Goal: Transaction & Acquisition: Subscribe to service/newsletter

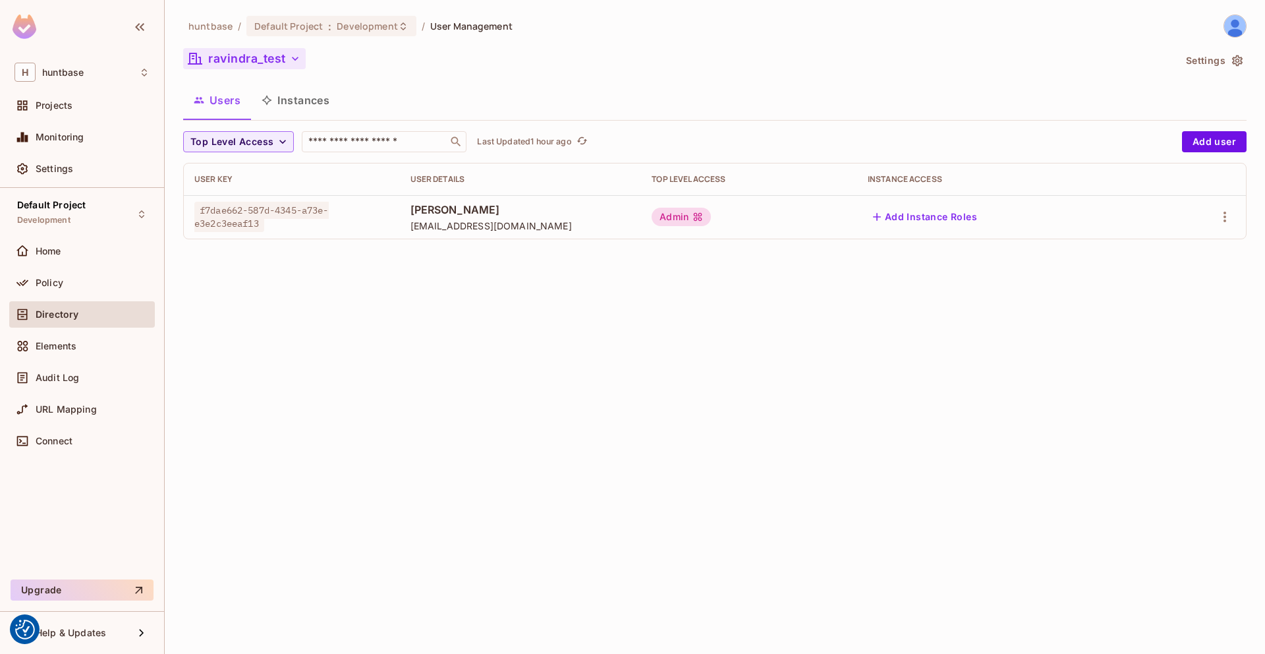
click at [266, 59] on button "ravindra_test" at bounding box center [244, 58] width 123 height 21
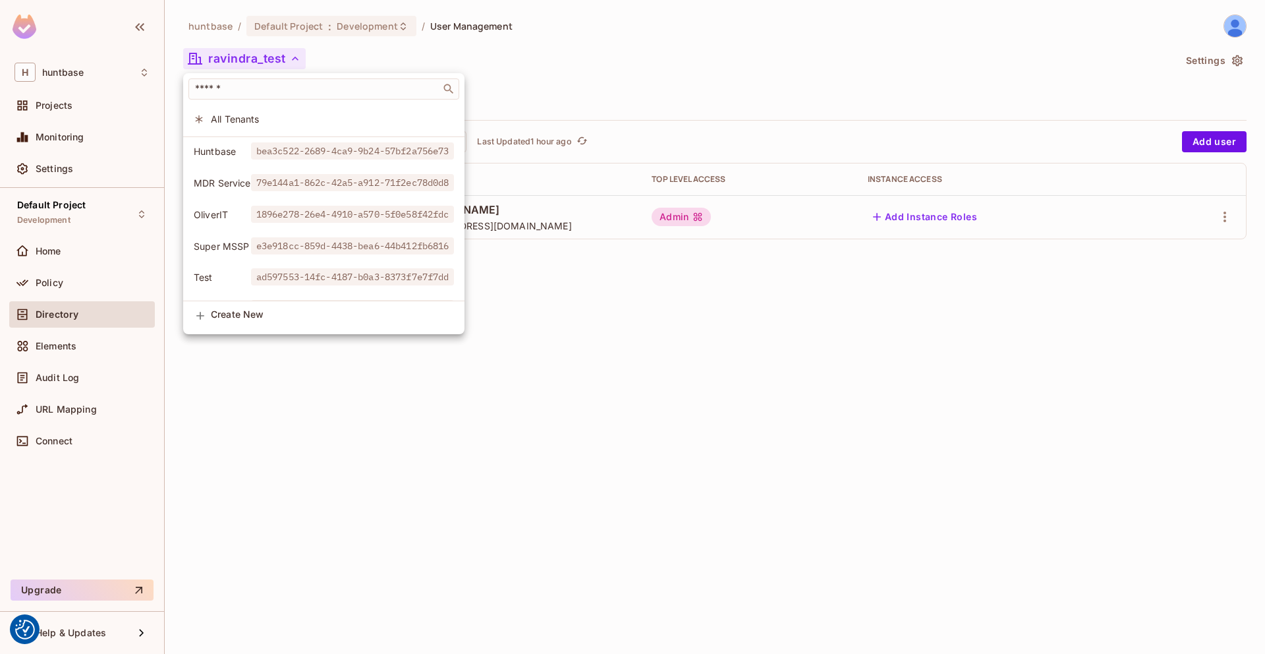
click at [1064, 49] on div at bounding box center [632, 327] width 1265 height 654
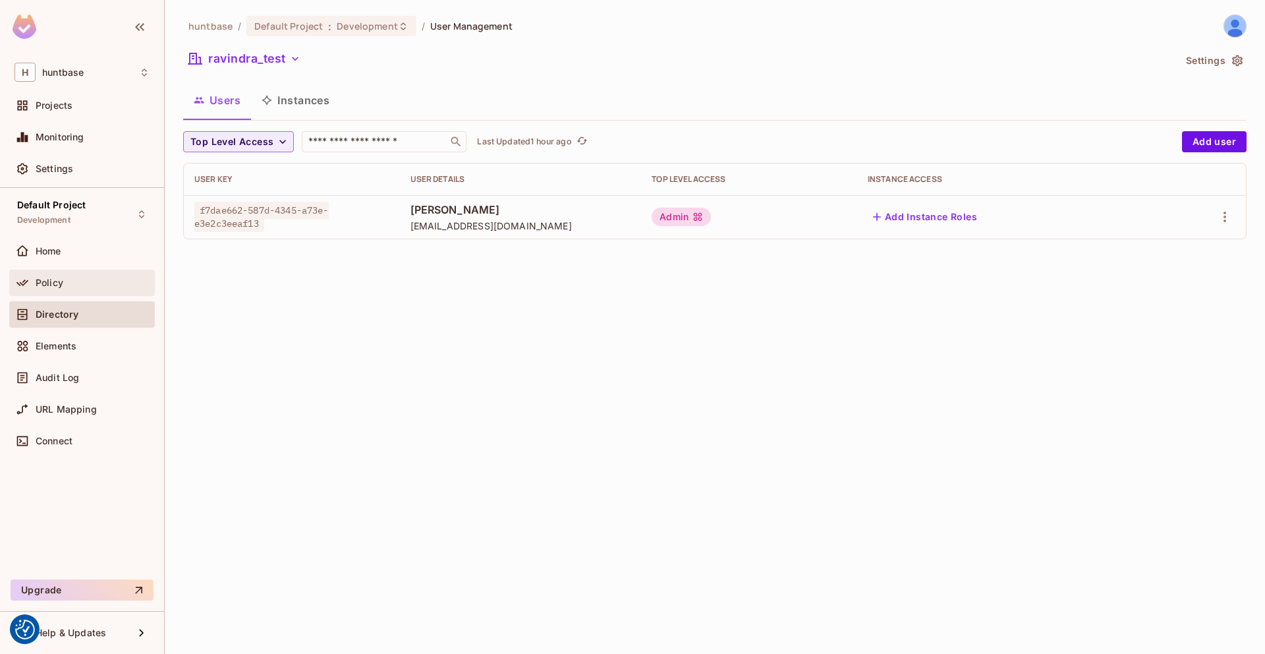
click at [47, 283] on span "Policy" at bounding box center [50, 282] width 28 height 11
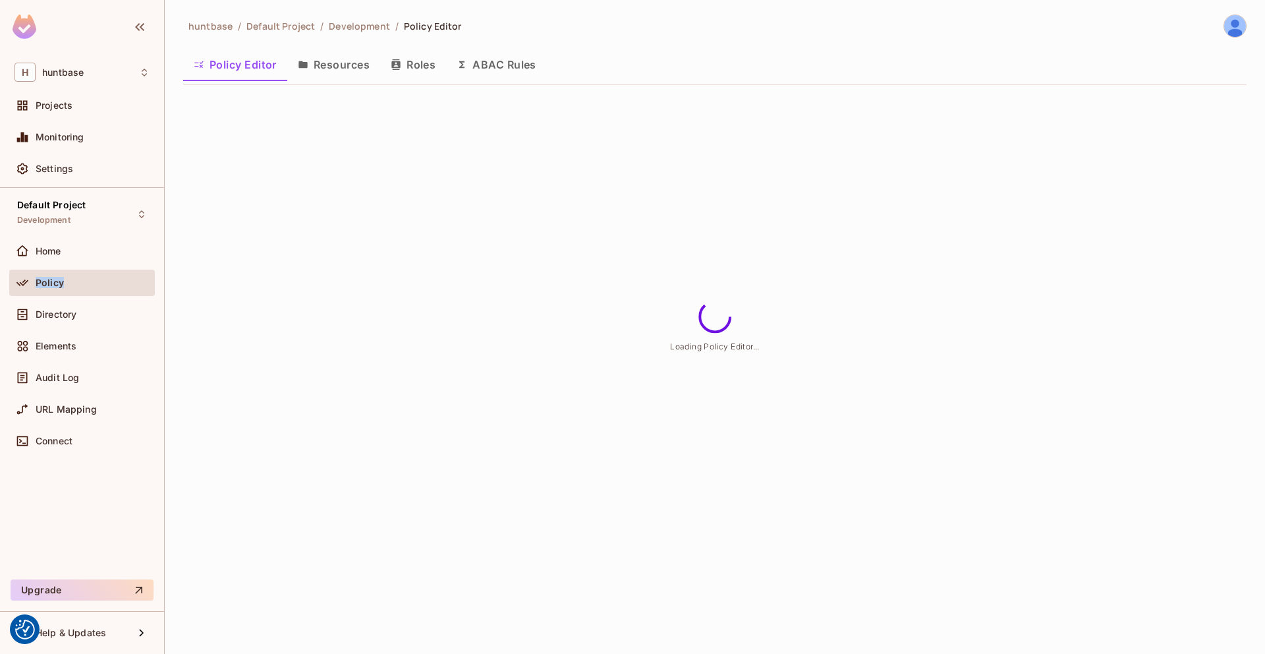
click at [47, 283] on span "Policy" at bounding box center [50, 282] width 28 height 11
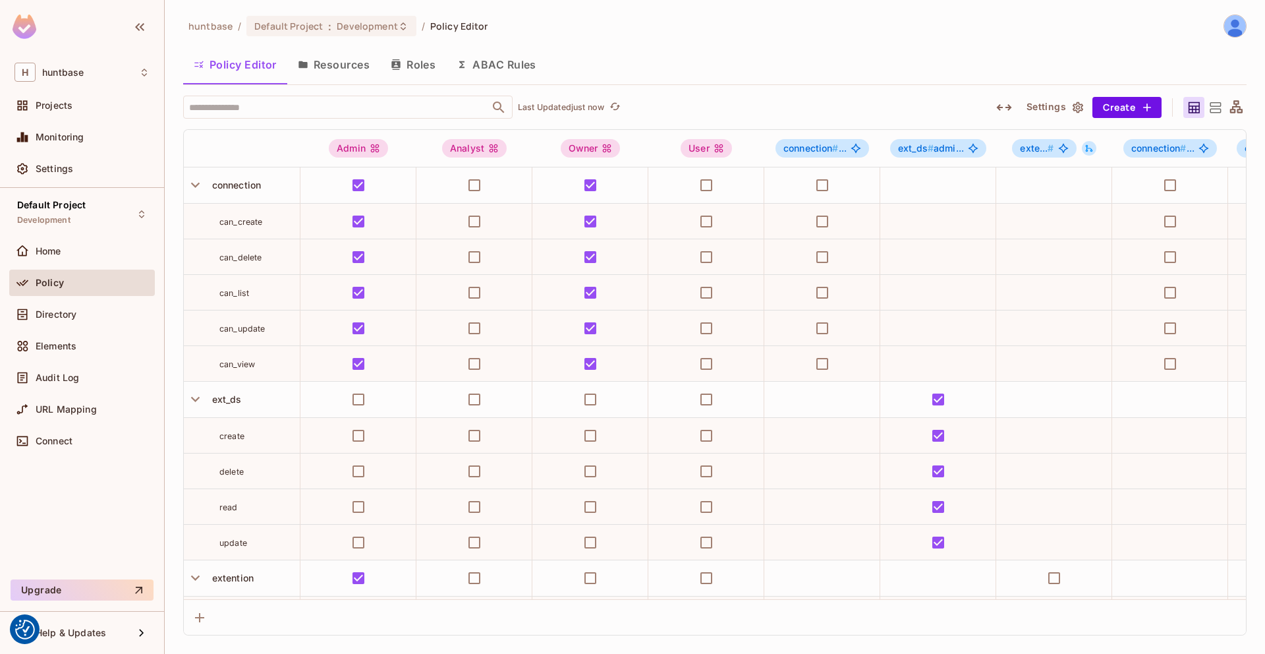
click at [326, 65] on button "Resources" at bounding box center [333, 64] width 93 height 33
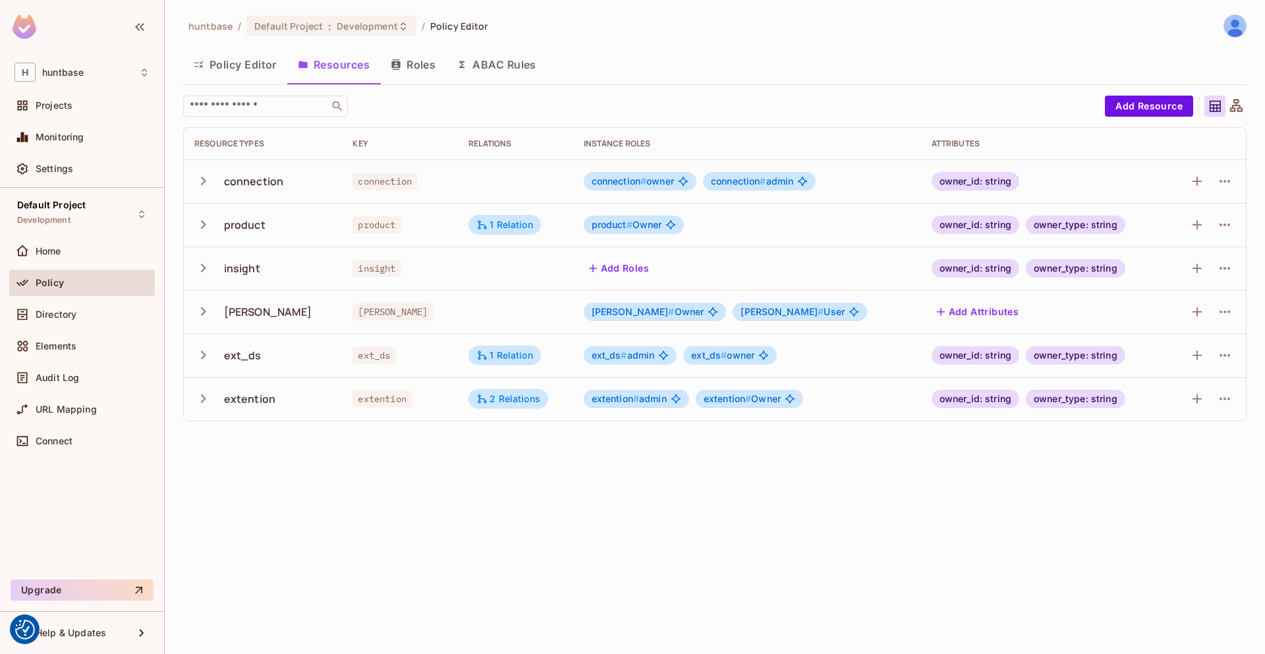
click at [226, 63] on button "Policy Editor" at bounding box center [235, 64] width 104 height 33
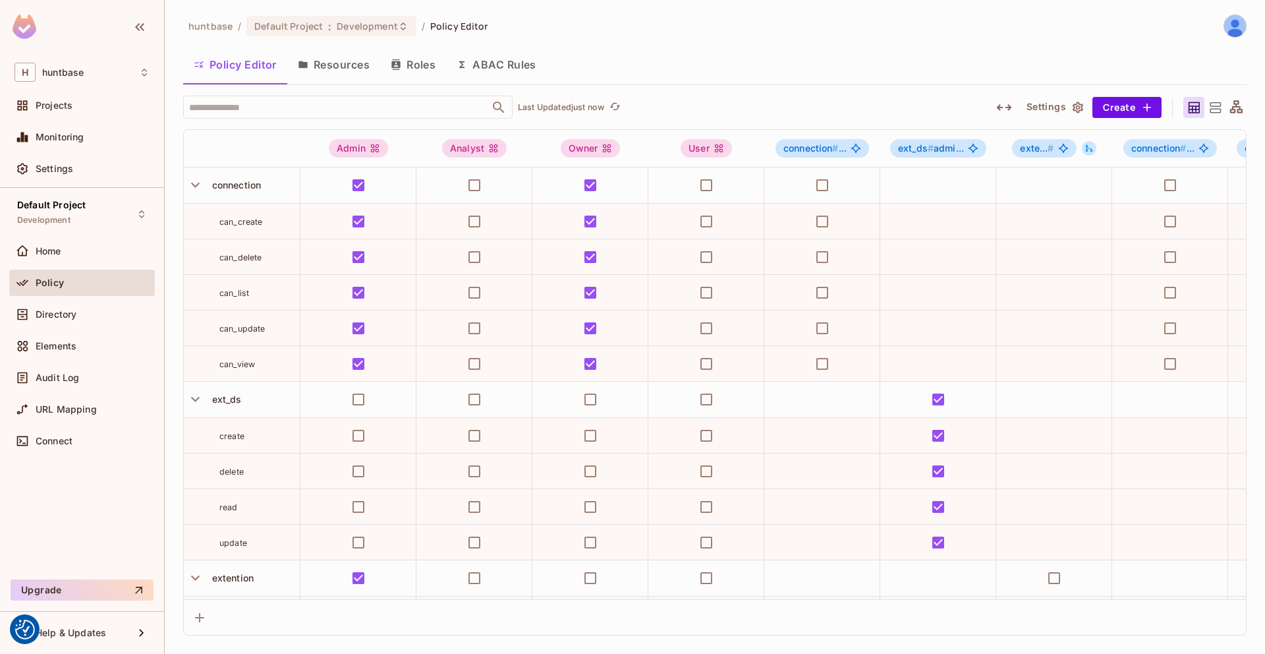
click at [328, 63] on button "Resources" at bounding box center [333, 64] width 93 height 33
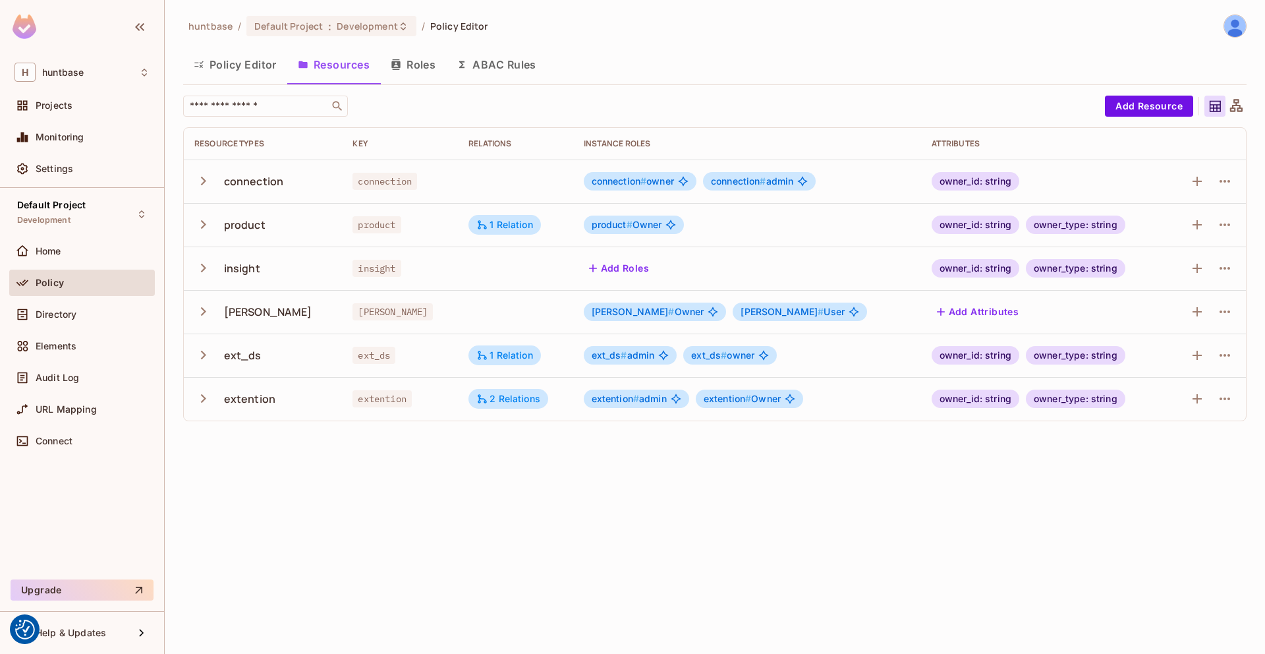
click at [234, 68] on button "Policy Editor" at bounding box center [235, 64] width 104 height 33
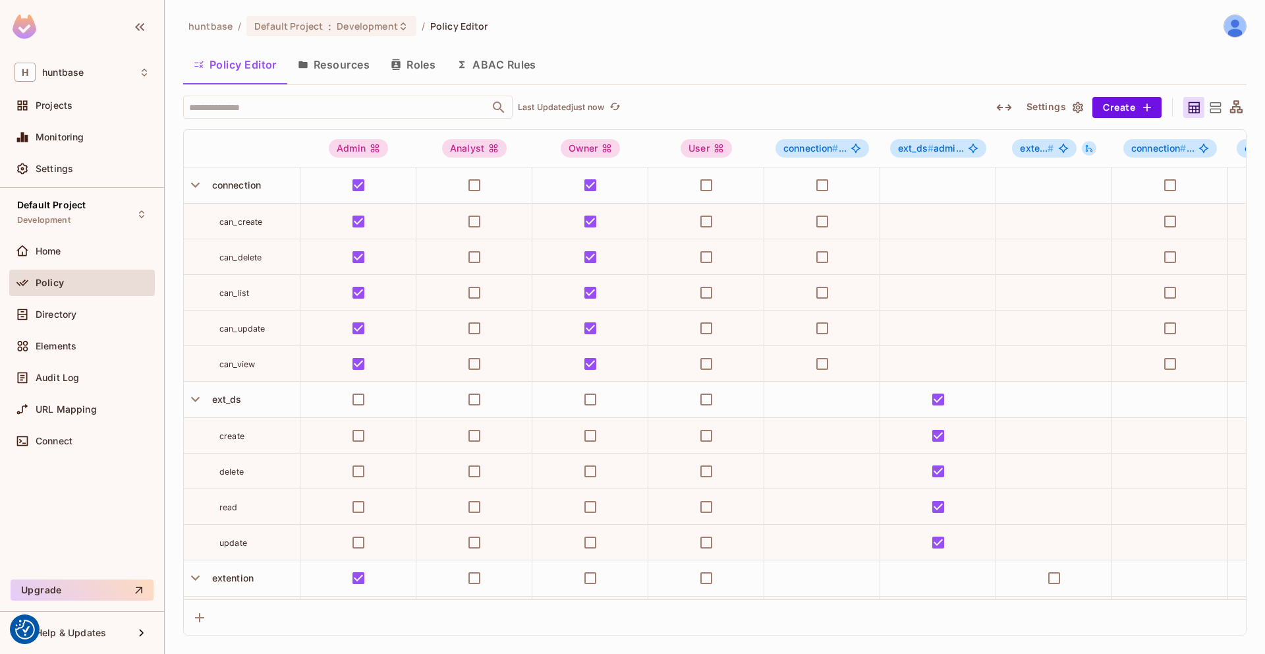
click at [335, 64] on button "Resources" at bounding box center [333, 64] width 93 height 33
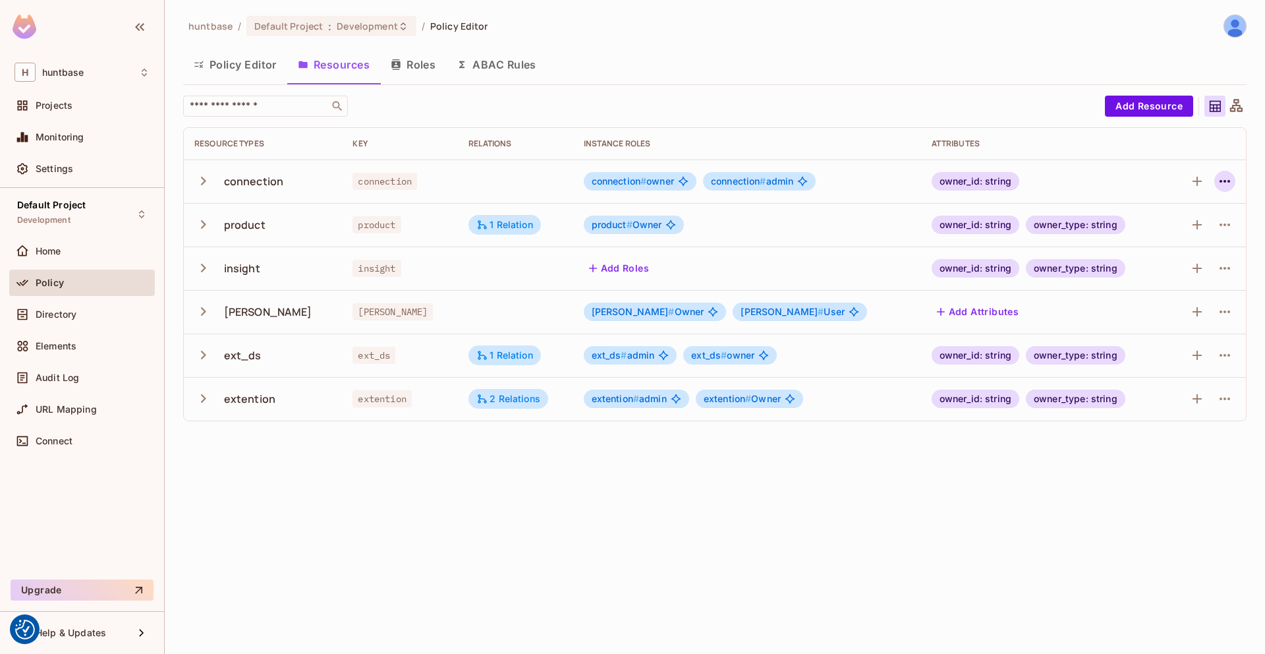
click at [1228, 179] on icon "button" at bounding box center [1225, 181] width 16 height 16
click at [815, 465] on div at bounding box center [632, 327] width 1265 height 654
click at [492, 393] on div "2 Relations" at bounding box center [508, 399] width 64 height 12
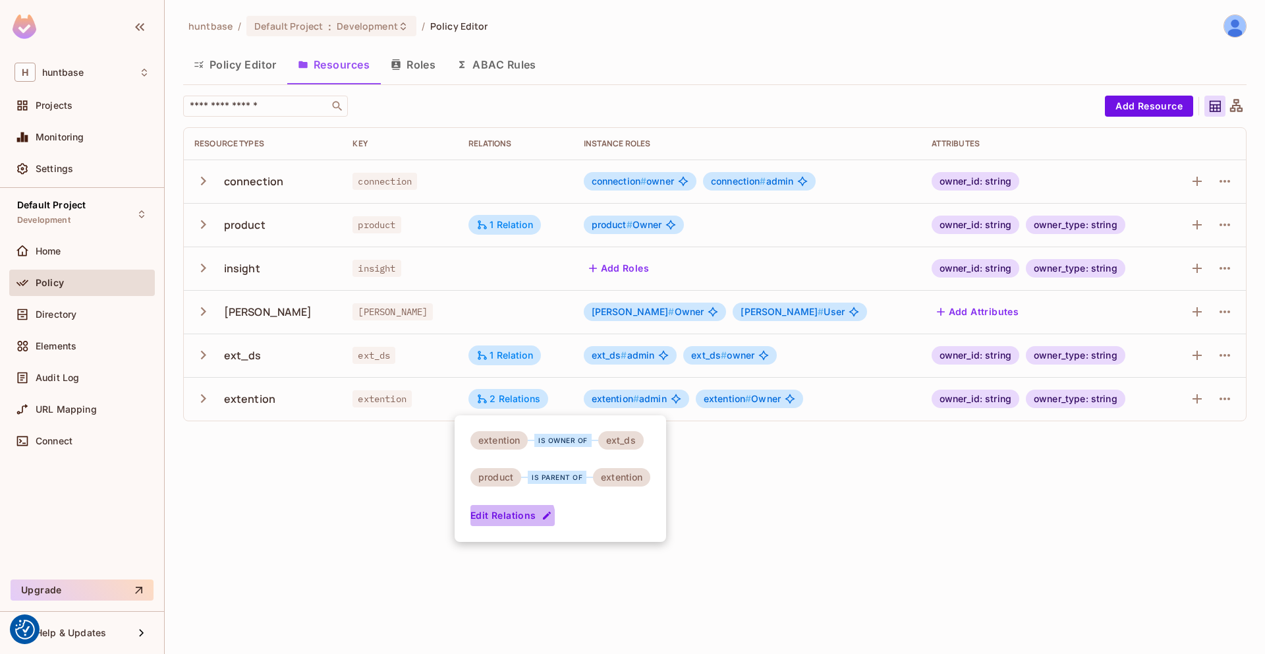
click at [505, 521] on button "Edit Relations" at bounding box center [513, 515] width 84 height 21
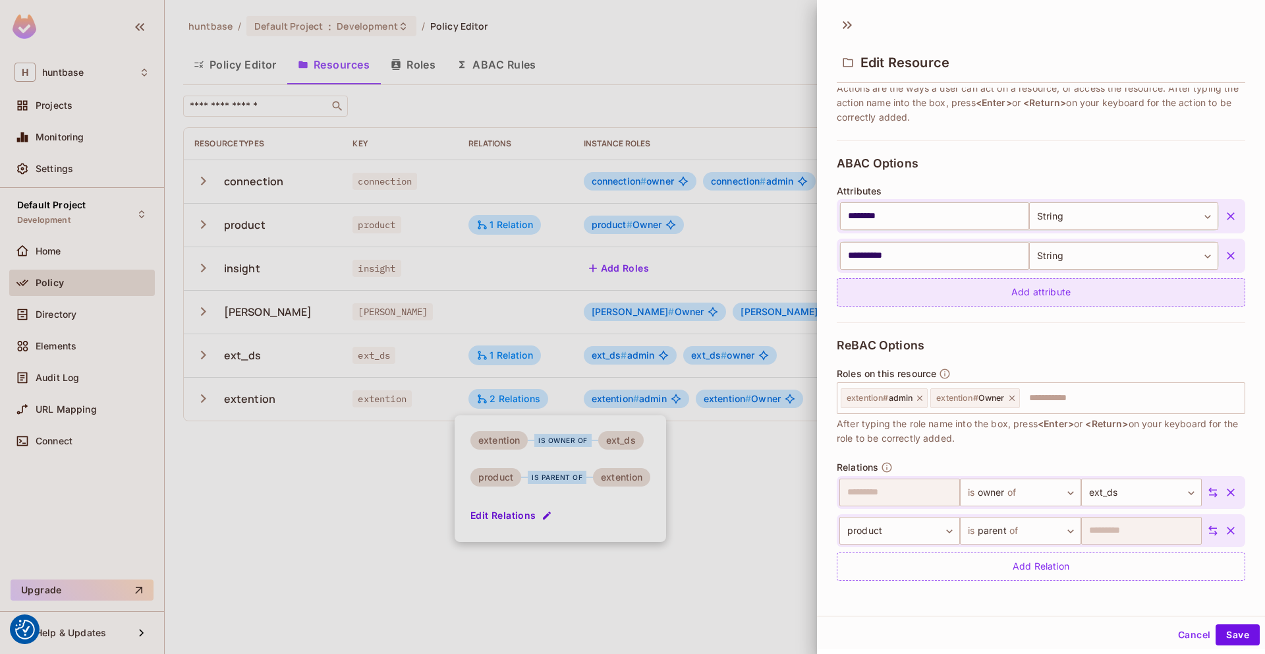
scroll to position [2, 0]
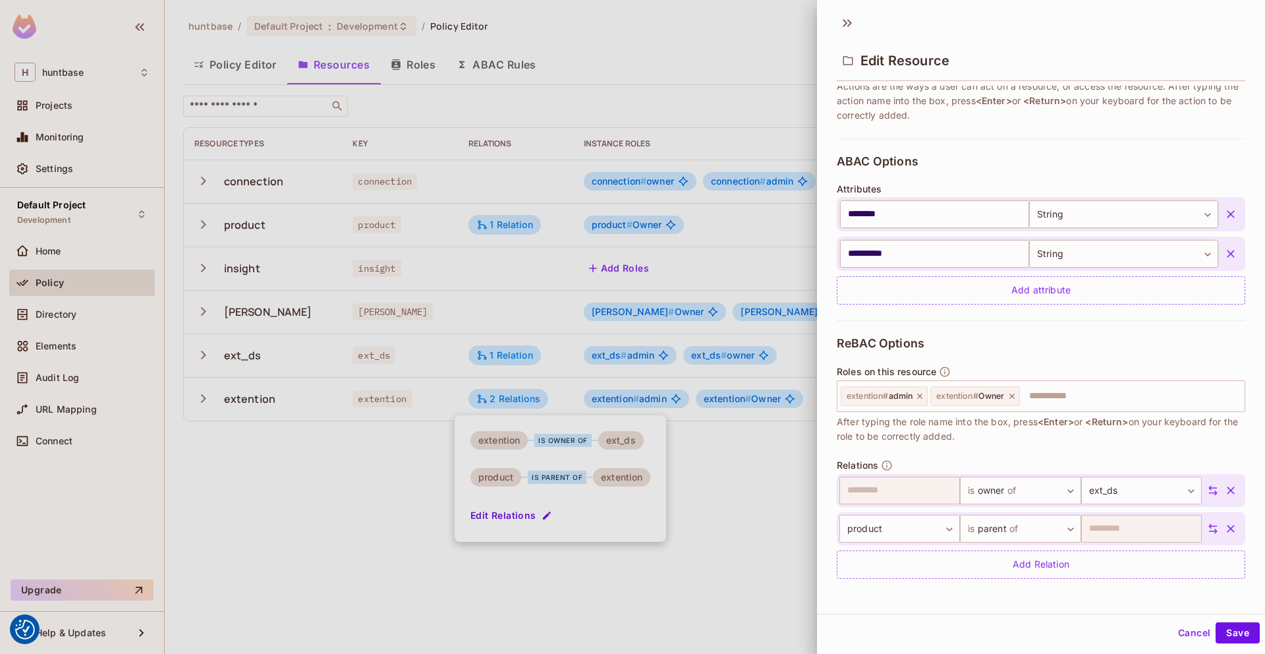
click at [775, 487] on div at bounding box center [632, 327] width 1265 height 654
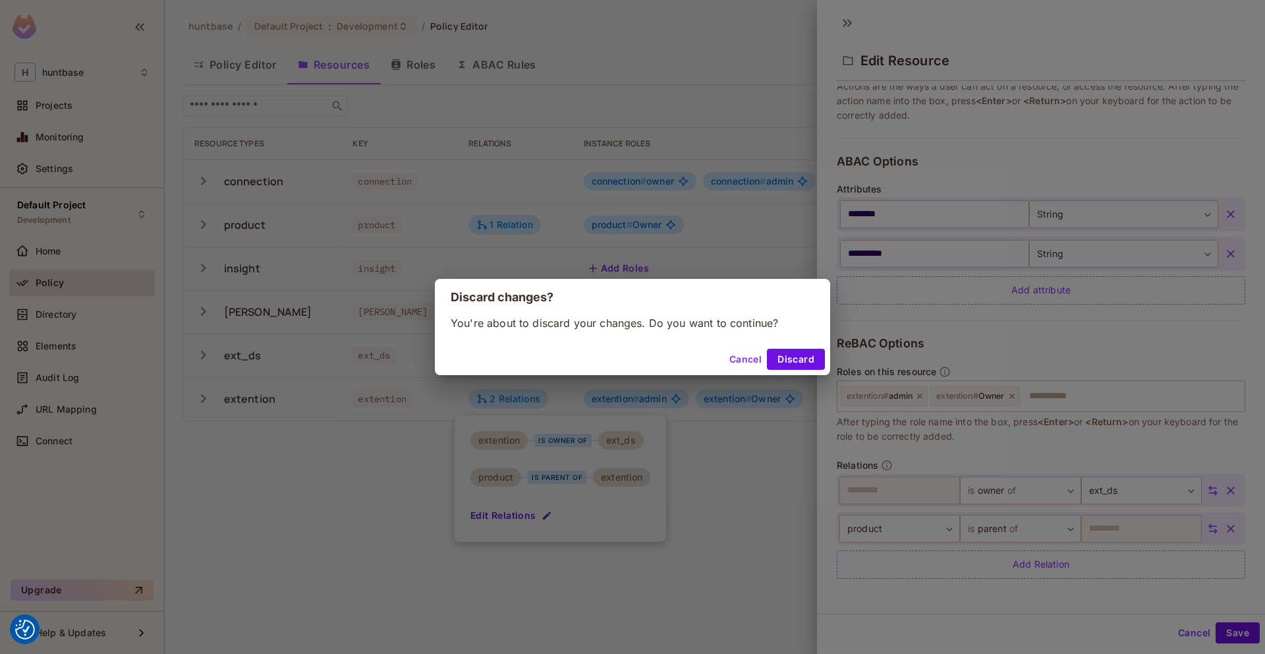
click at [741, 355] on button "Cancel" at bounding box center [745, 359] width 43 height 21
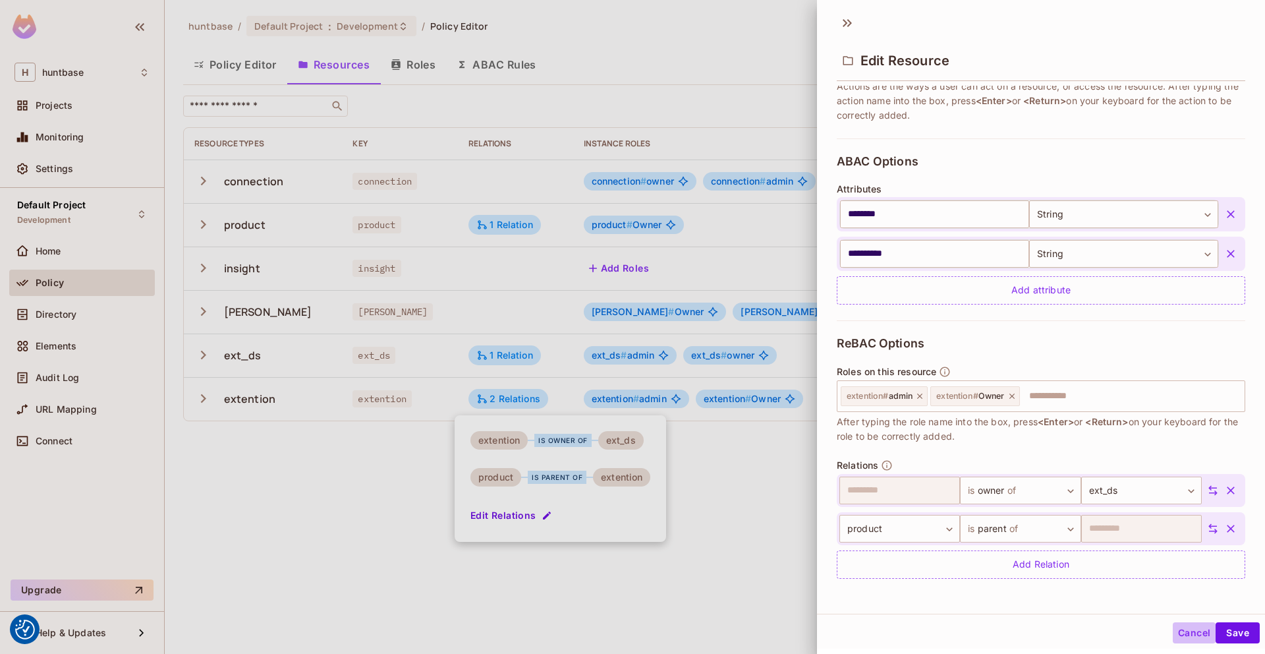
click at [1198, 633] on button "Cancel" at bounding box center [1194, 632] width 43 height 21
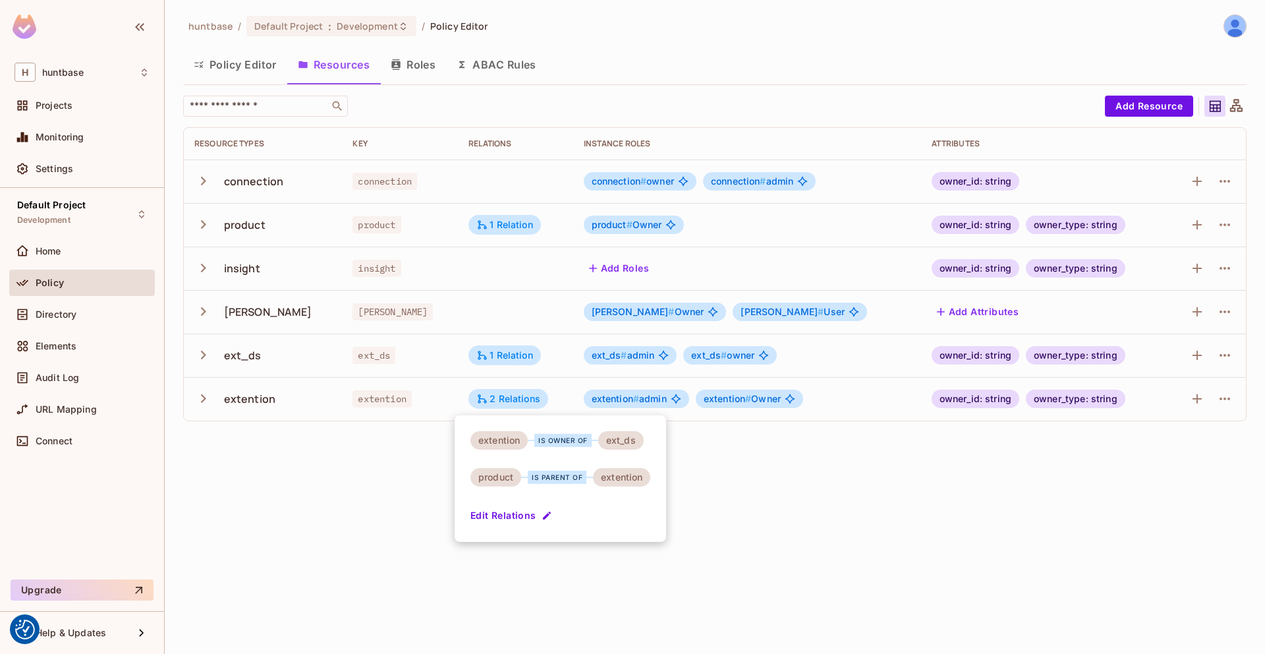
click at [848, 532] on div at bounding box center [632, 327] width 1265 height 654
click at [634, 398] on span "#" at bounding box center [636, 398] width 6 height 11
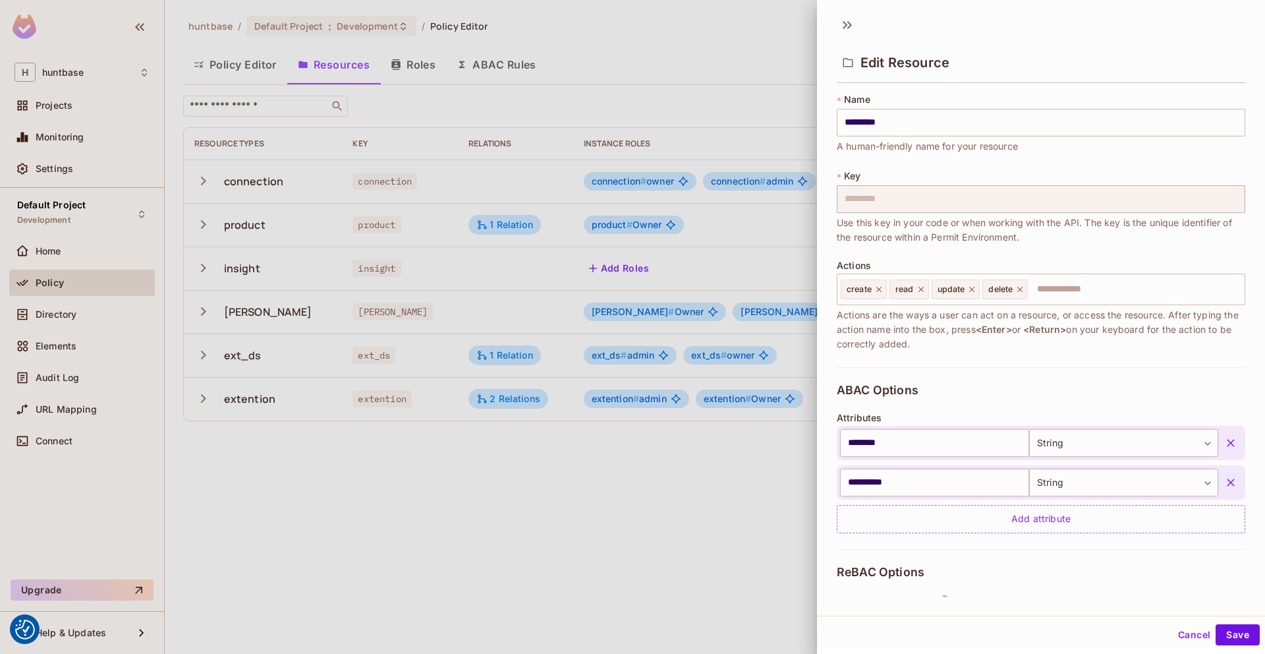
click at [753, 461] on div at bounding box center [632, 327] width 1265 height 654
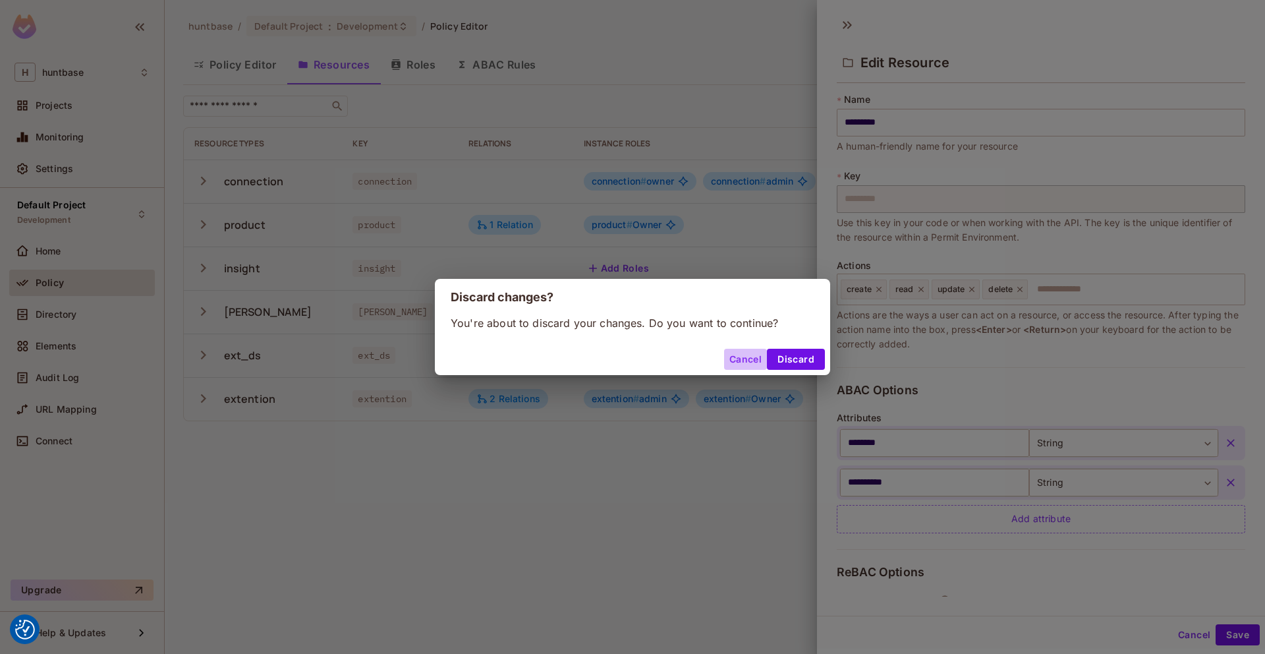
click at [740, 358] on button "Cancel" at bounding box center [745, 359] width 43 height 21
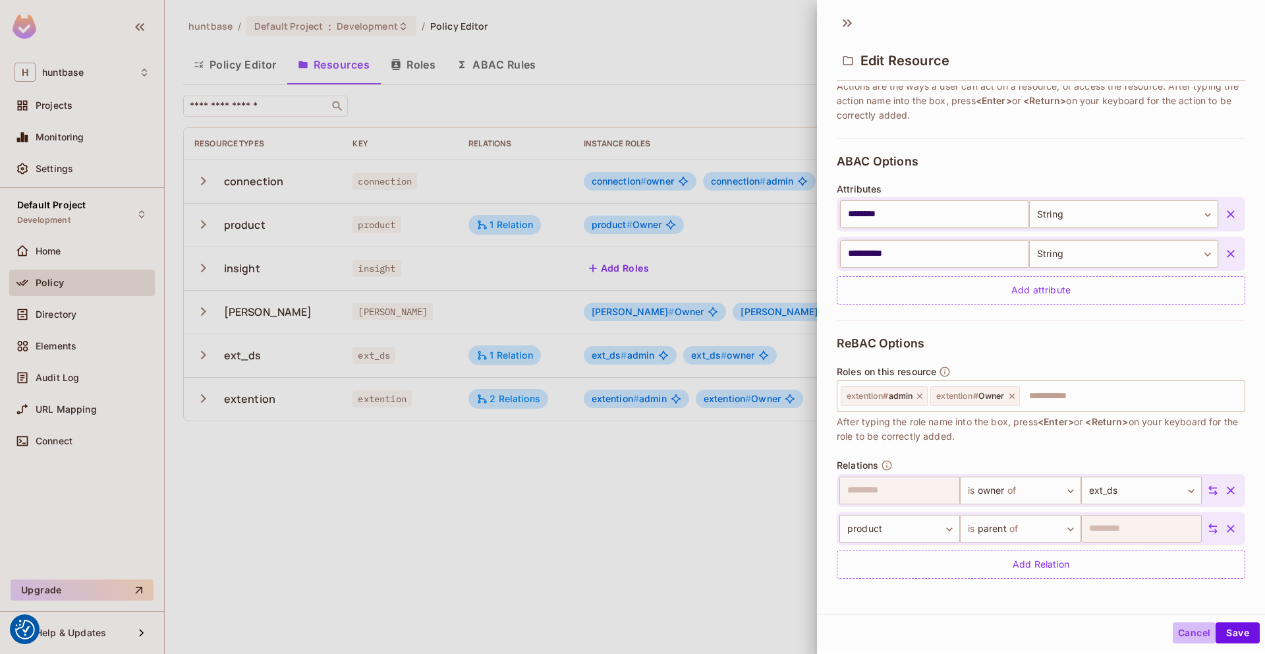
click at [1198, 627] on button "Cancel" at bounding box center [1194, 632] width 43 height 21
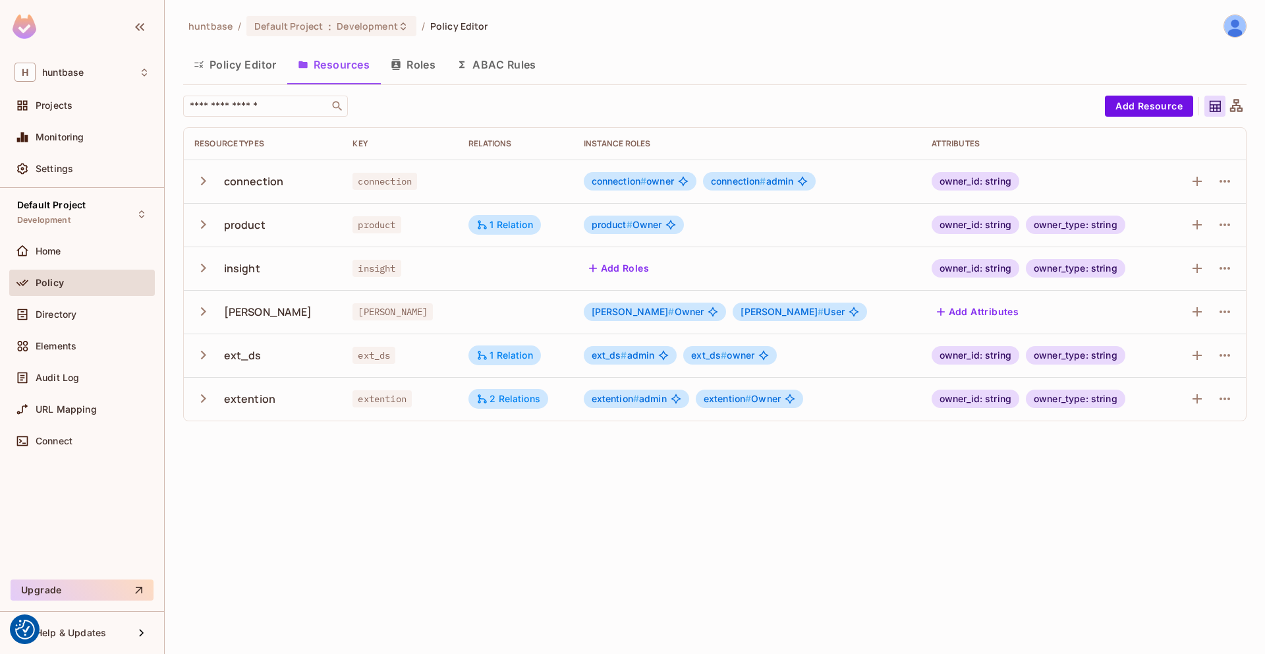
click at [420, 58] on button "Roles" at bounding box center [413, 64] width 66 height 33
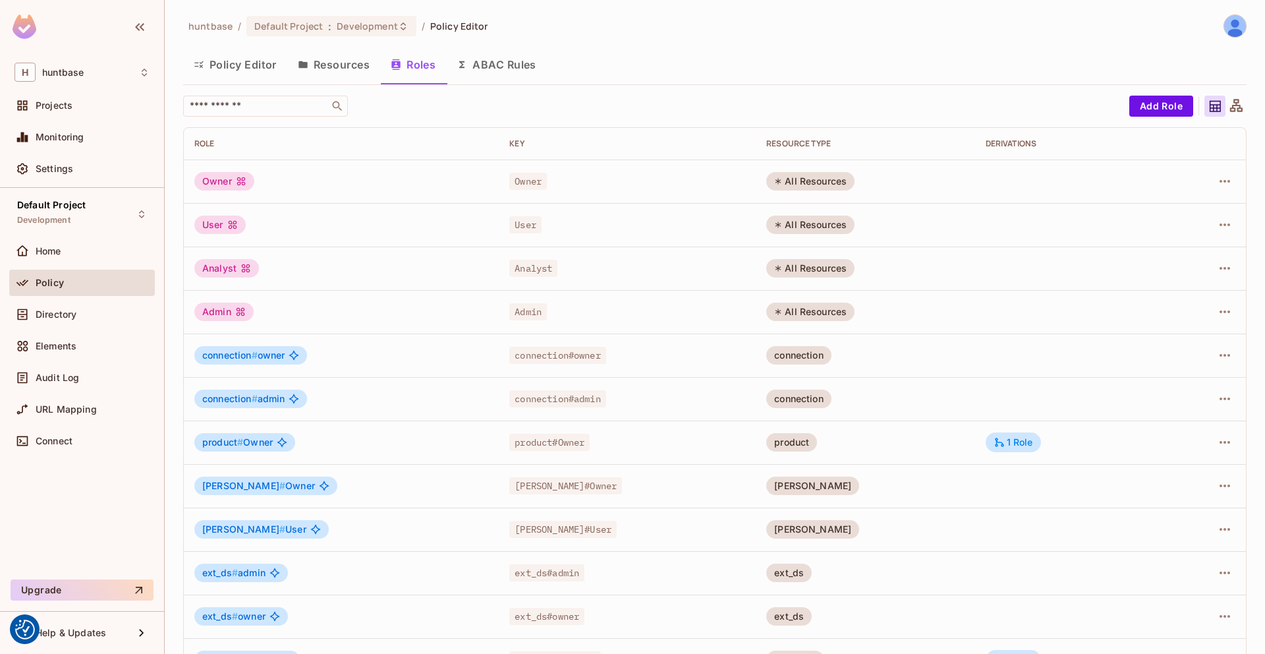
scroll to position [82, 0]
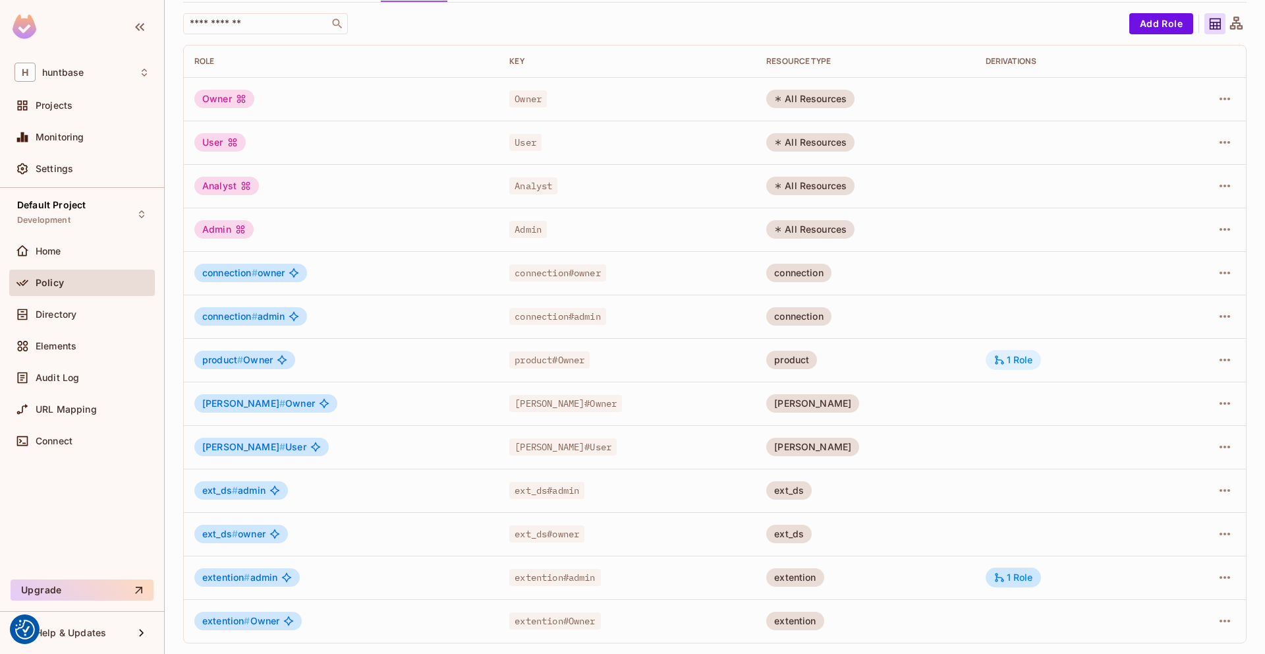
click at [994, 355] on div "1 Role" at bounding box center [1014, 360] width 40 height 12
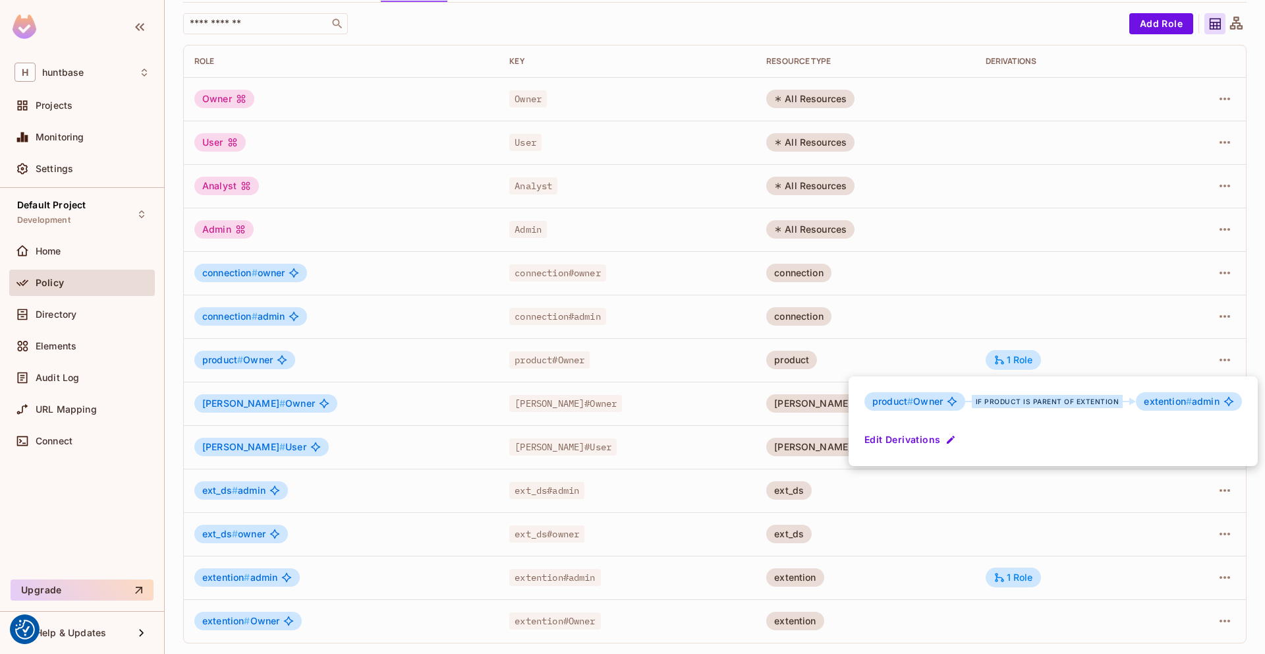
click at [935, 435] on button "Edit Derivations" at bounding box center [912, 439] width 94 height 21
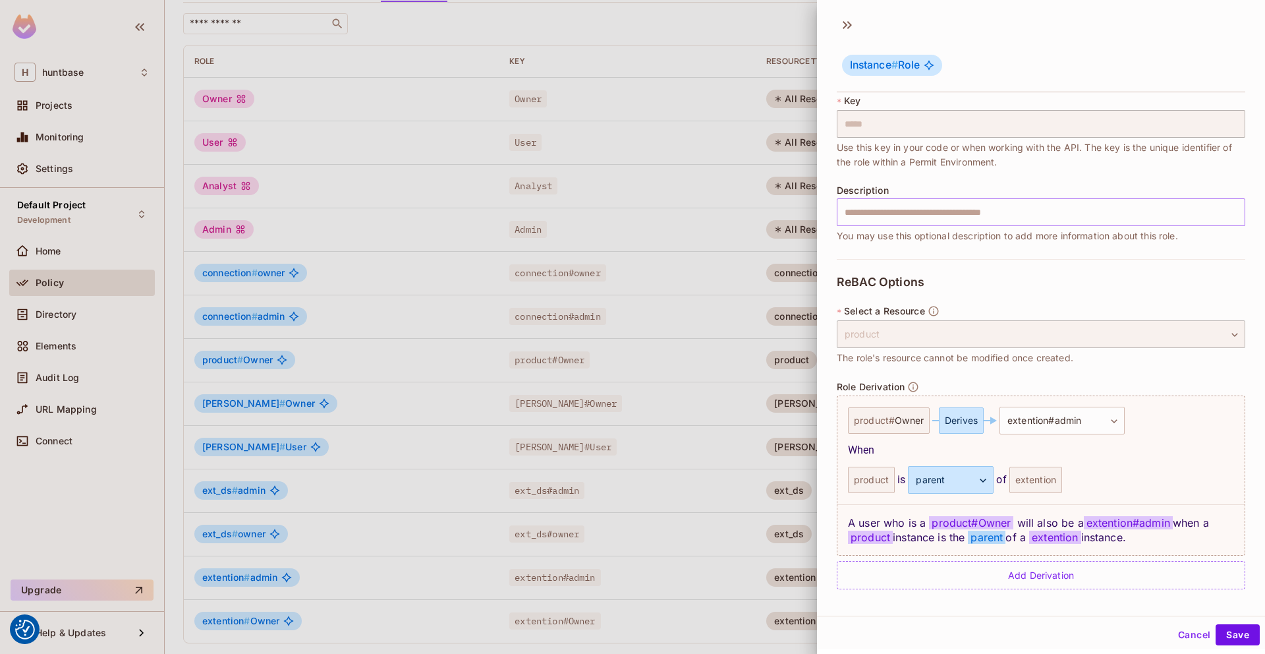
scroll to position [2, 0]
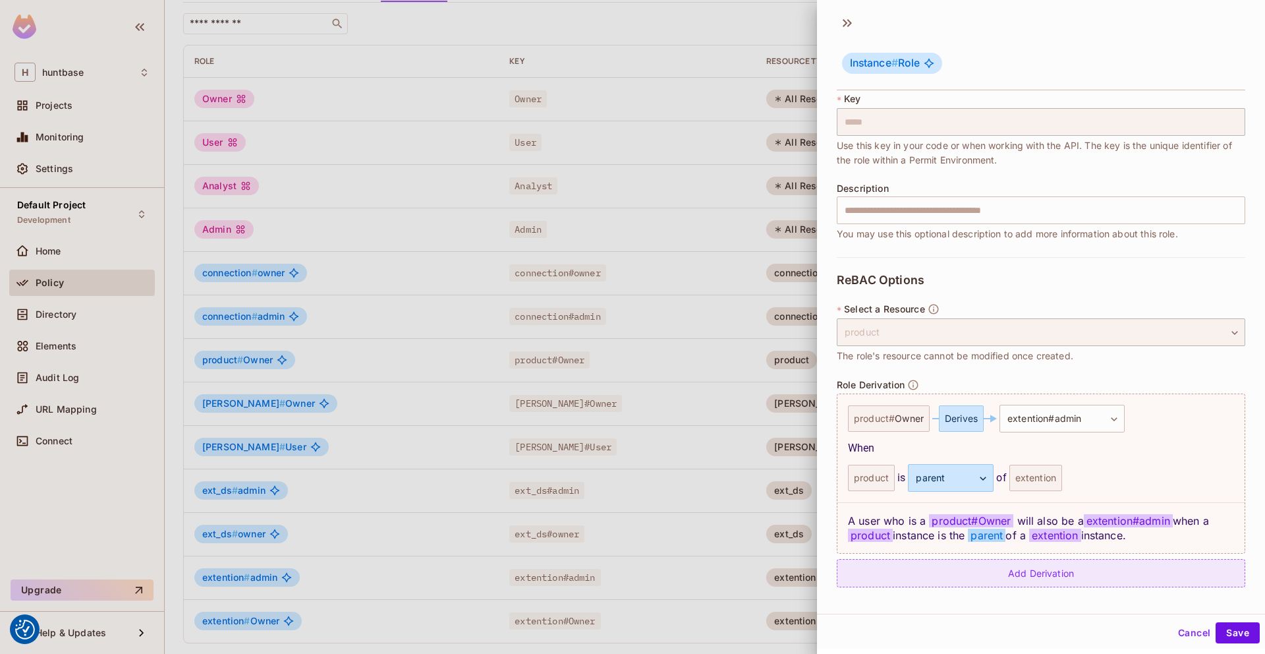
click at [996, 575] on div "Add Derivation" at bounding box center [1041, 573] width 409 height 28
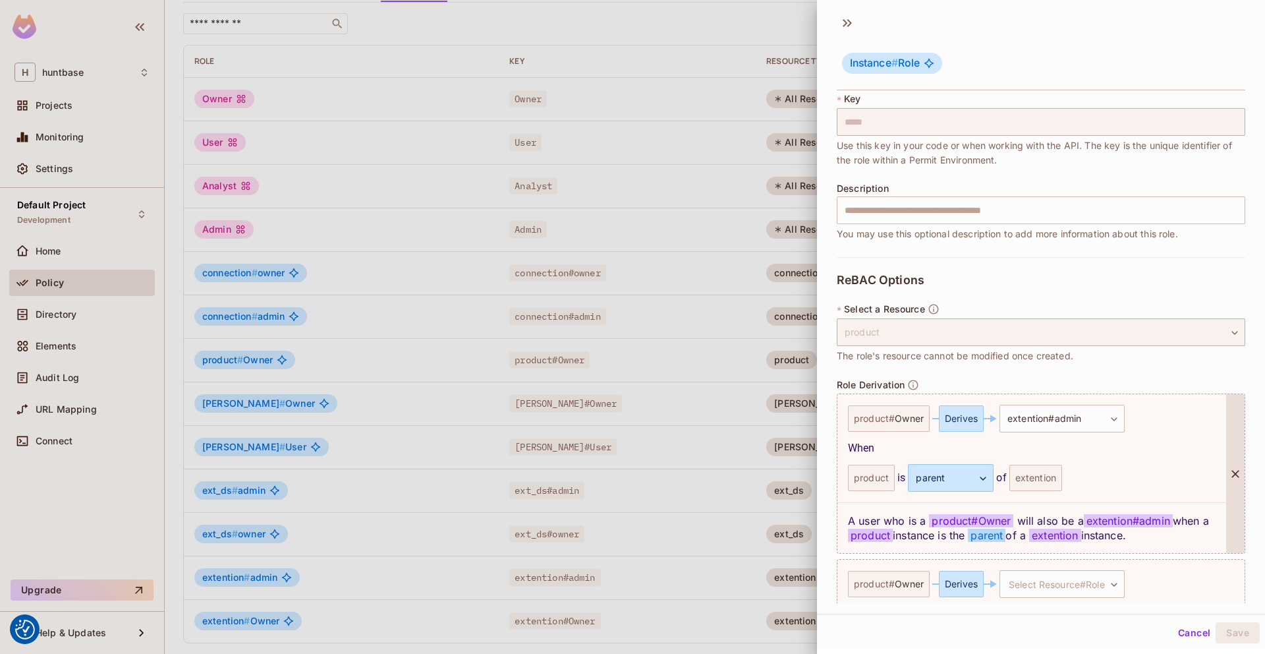
scroll to position [139, 0]
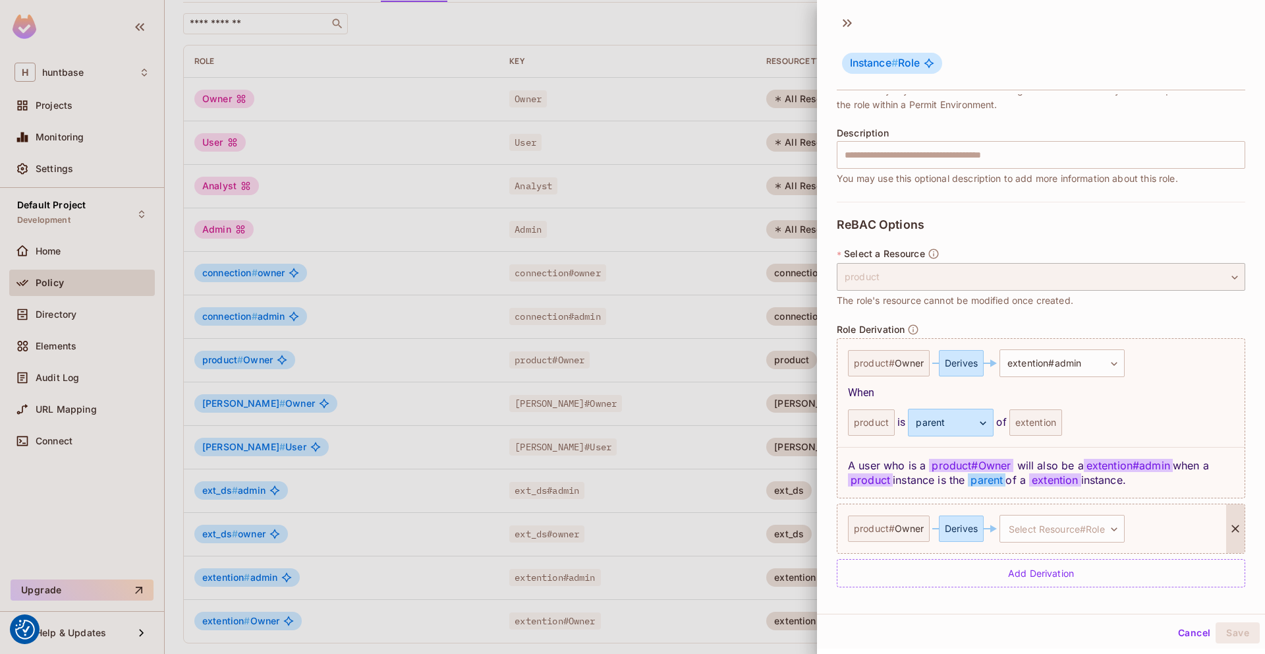
click at [1237, 526] on icon at bounding box center [1235, 528] width 13 height 13
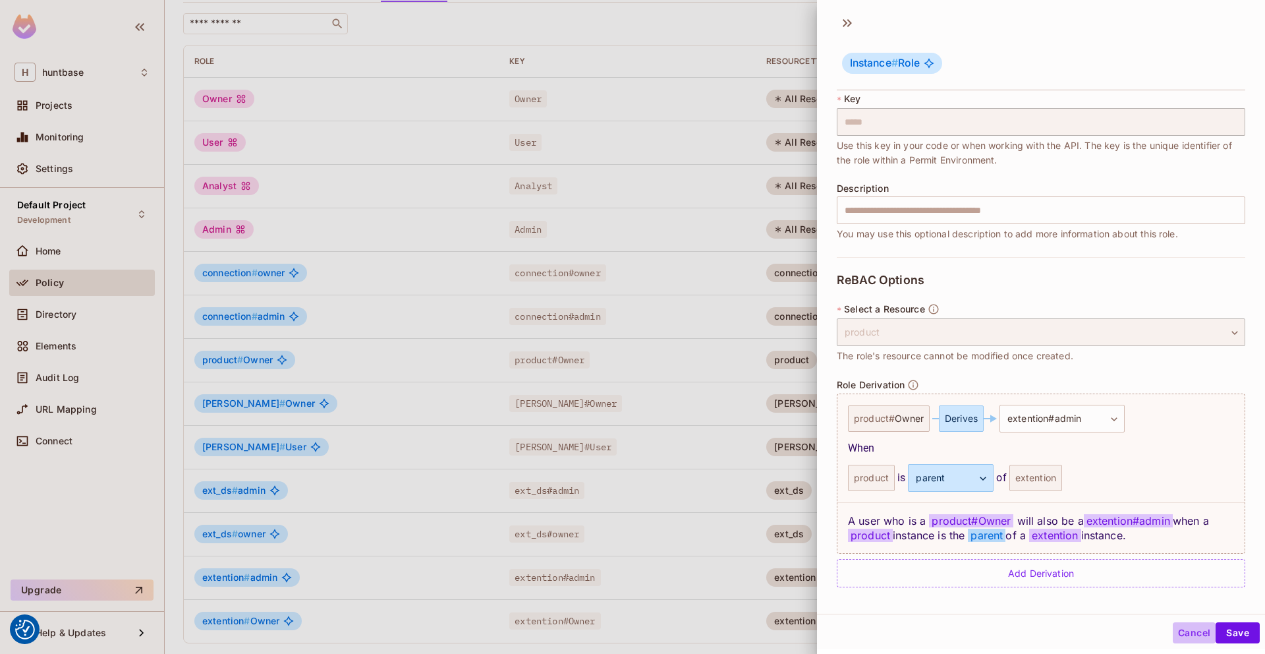
click at [1192, 633] on button "Cancel" at bounding box center [1194, 632] width 43 height 21
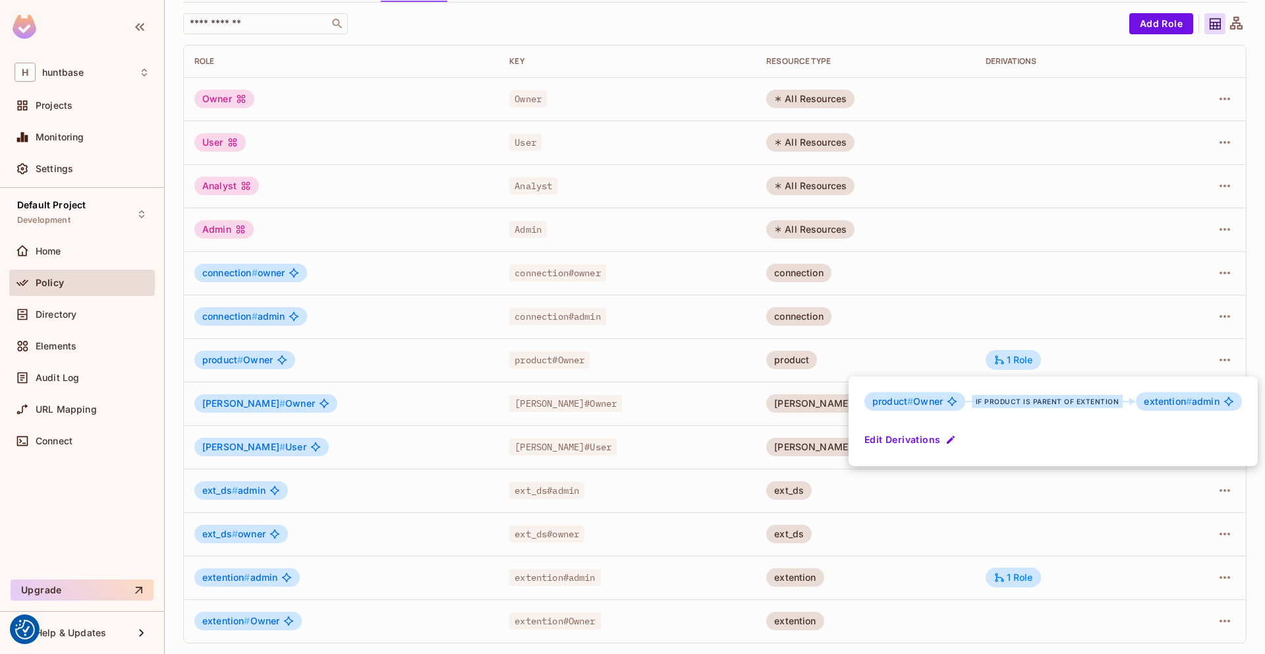
click at [677, 13] on div at bounding box center [632, 327] width 1265 height 654
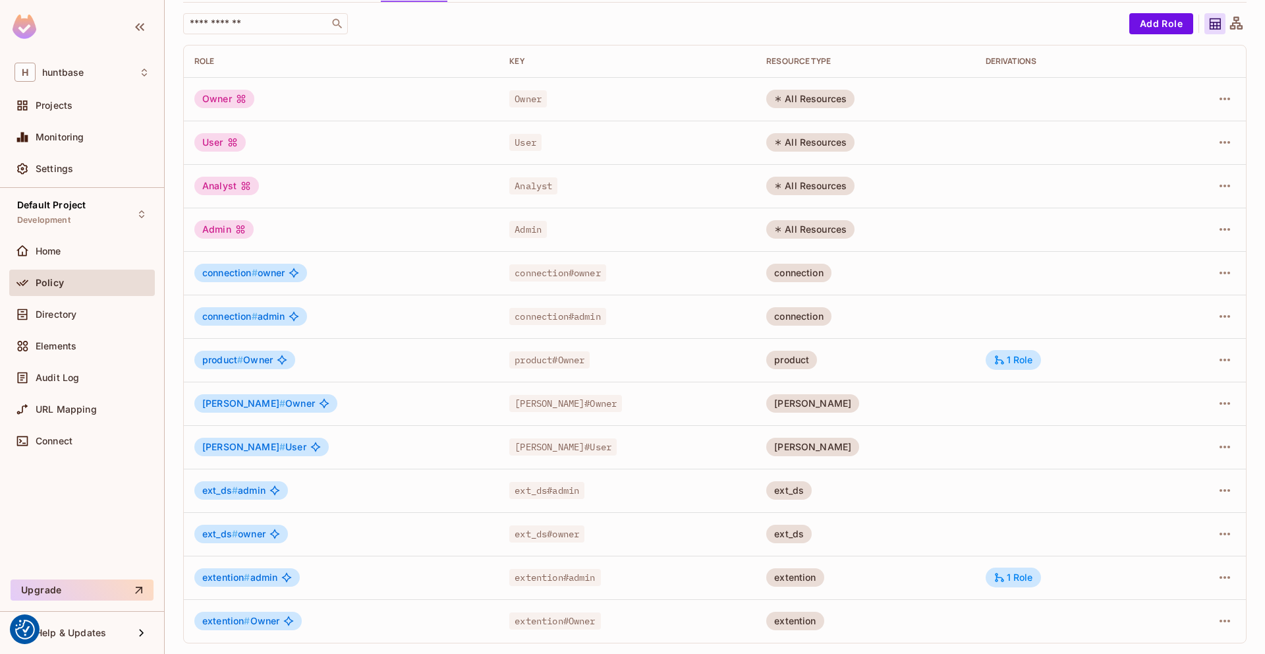
scroll to position [0, 0]
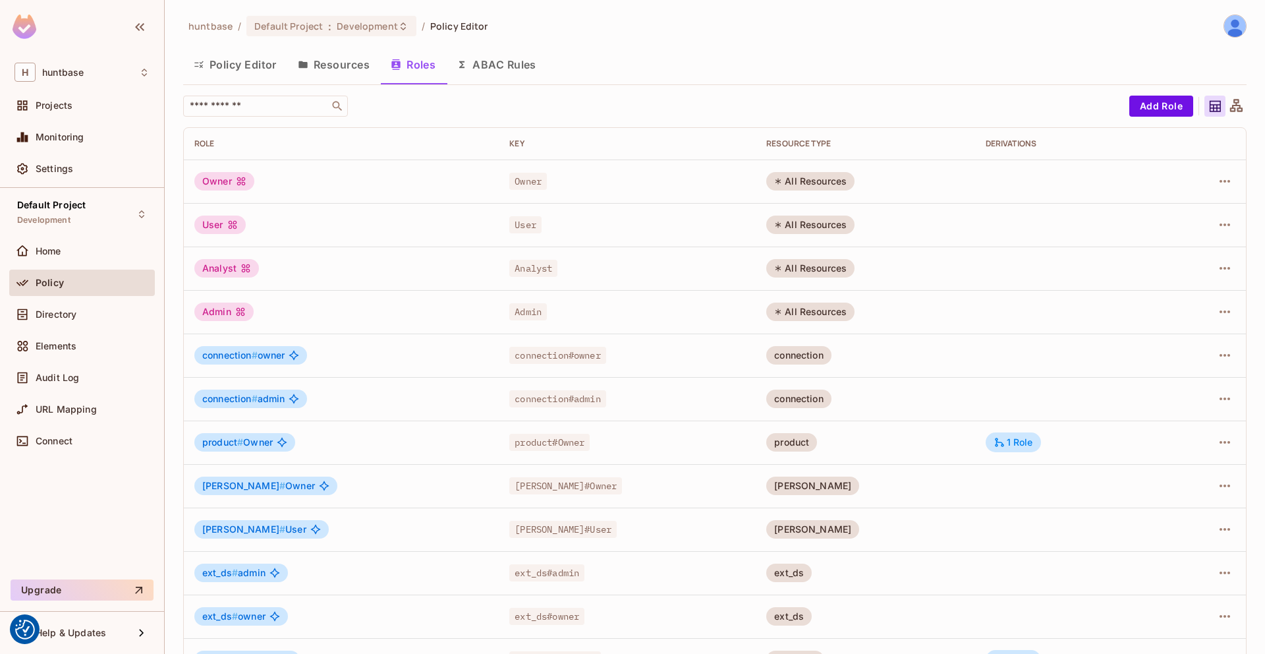
click at [229, 63] on button "Policy Editor" at bounding box center [235, 64] width 104 height 33
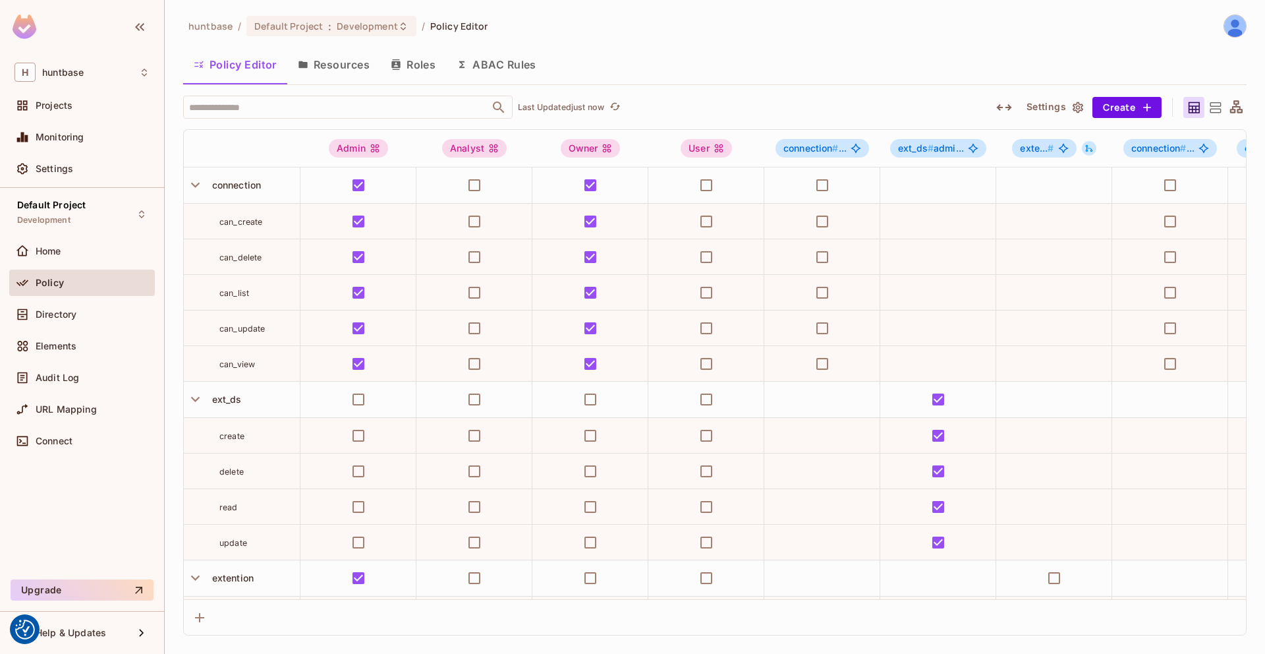
click at [1239, 105] on icon at bounding box center [1236, 108] width 16 height 16
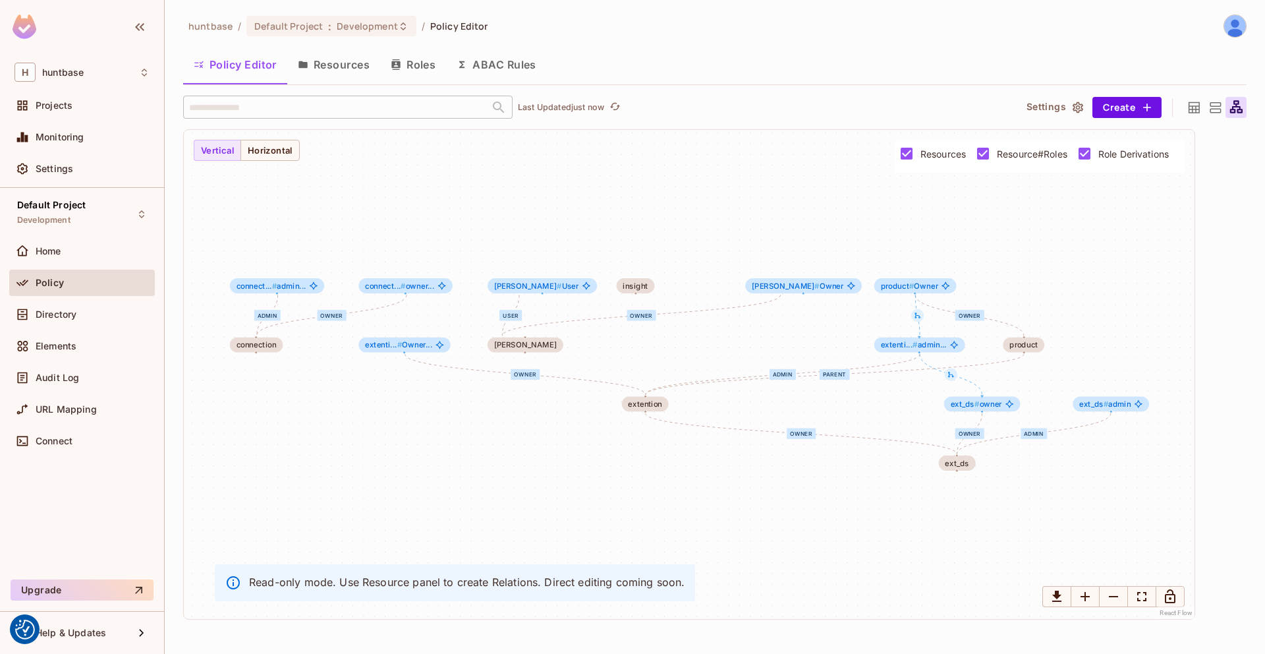
click at [1218, 109] on icon at bounding box center [1215, 107] width 11 height 11
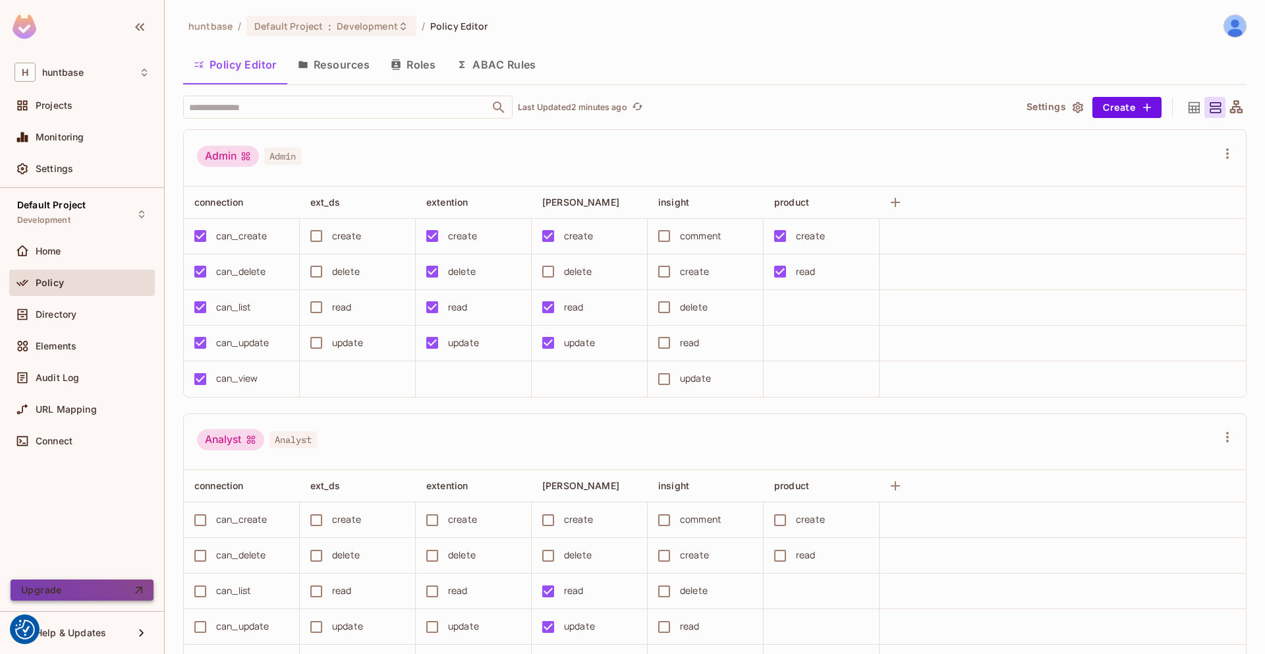
click at [103, 587] on button "Upgrade" at bounding box center [82, 589] width 143 height 21
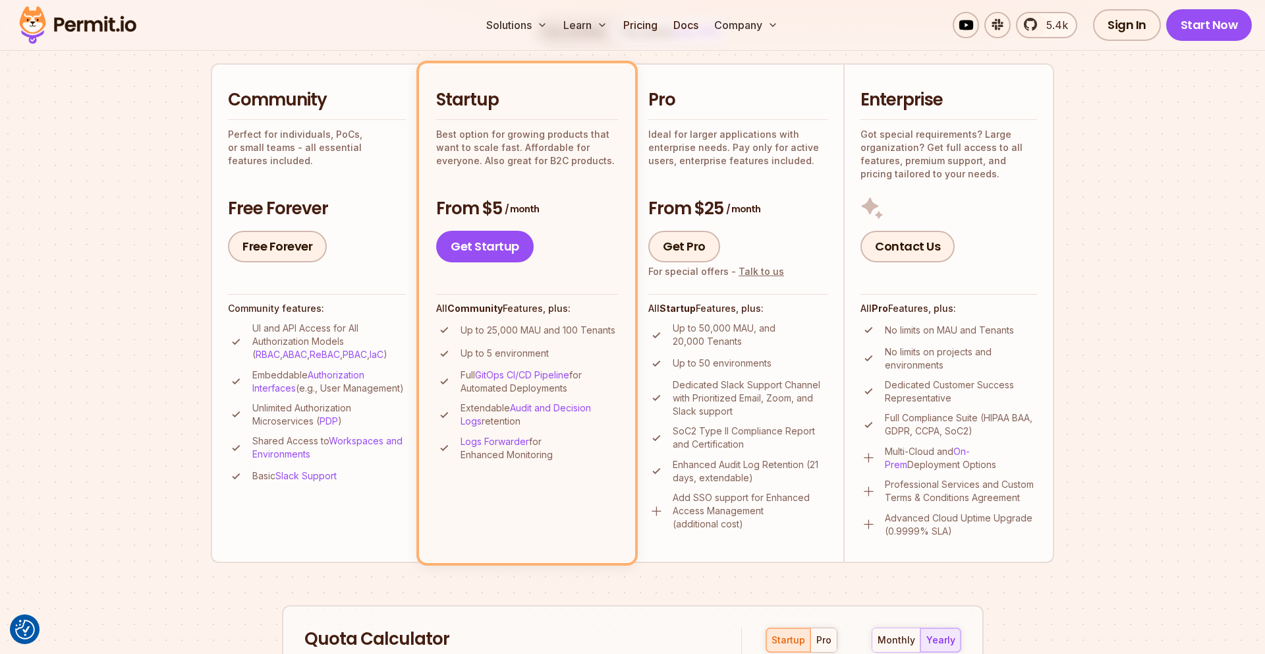
scroll to position [289, 0]
click at [683, 78] on li "Pro Ideal for larger applications with enterprise needs. Pay only for active us…" at bounding box center [738, 311] width 211 height 499
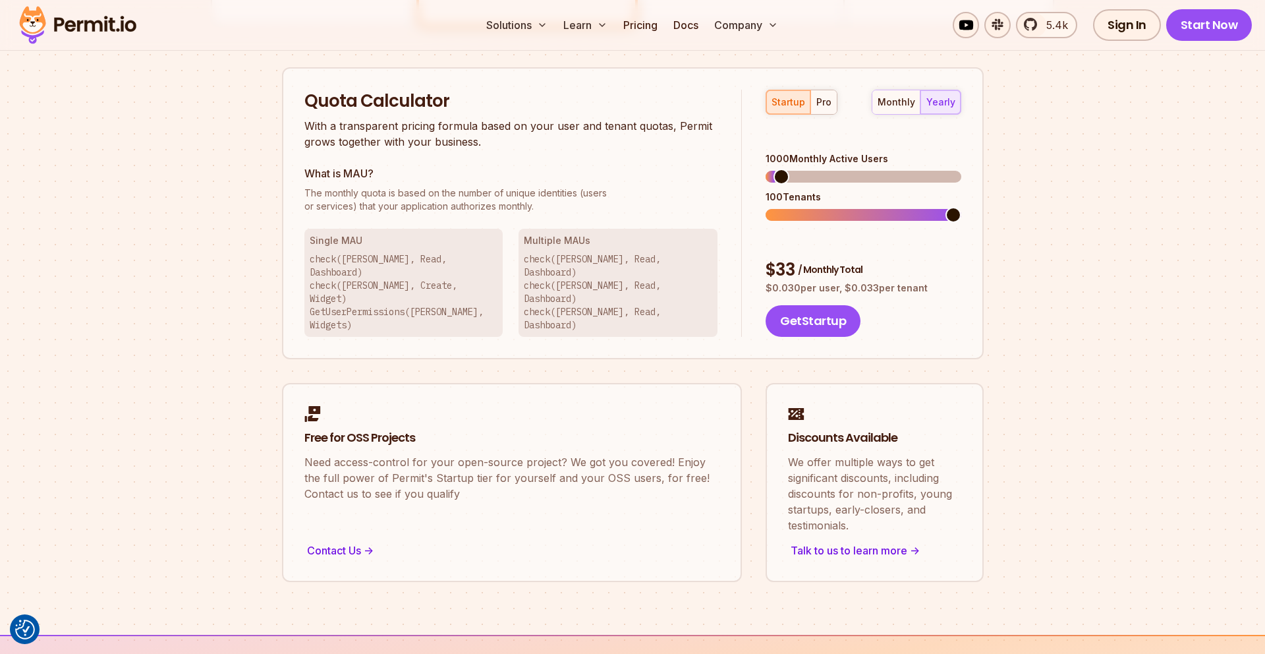
scroll to position [825, 0]
click at [766, 169] on span at bounding box center [774, 177] width 16 height 16
click at [766, 174] on span at bounding box center [774, 177] width 16 height 16
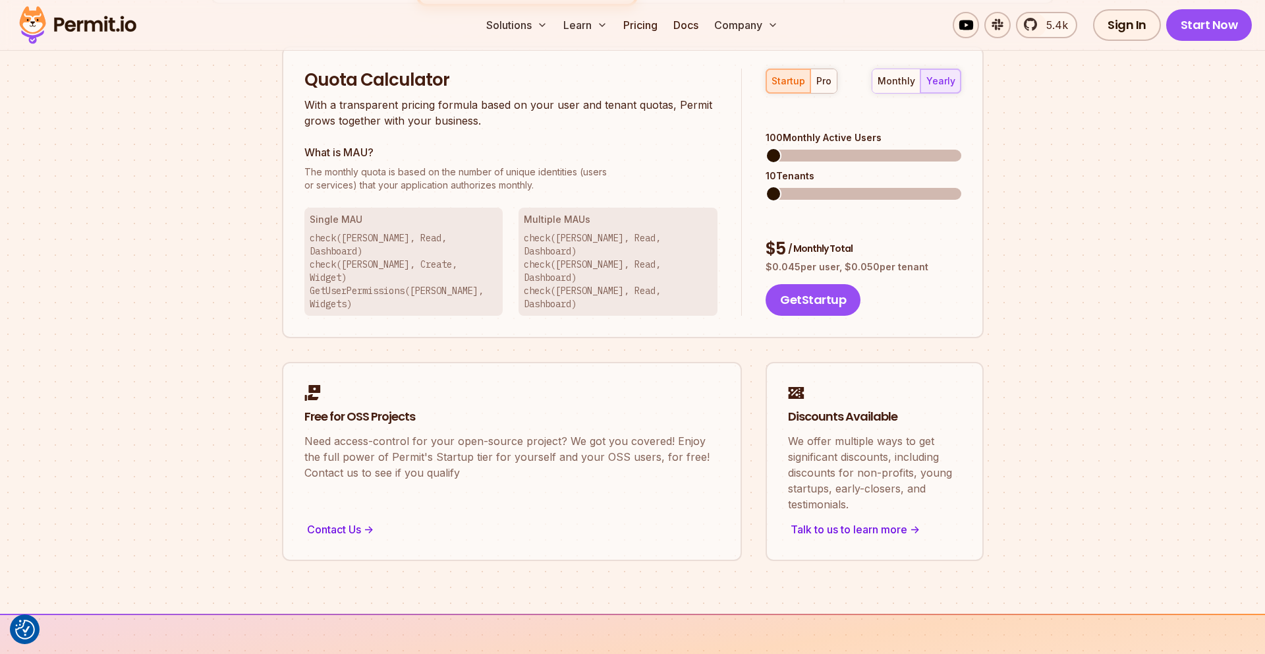
scroll to position [840, 0]
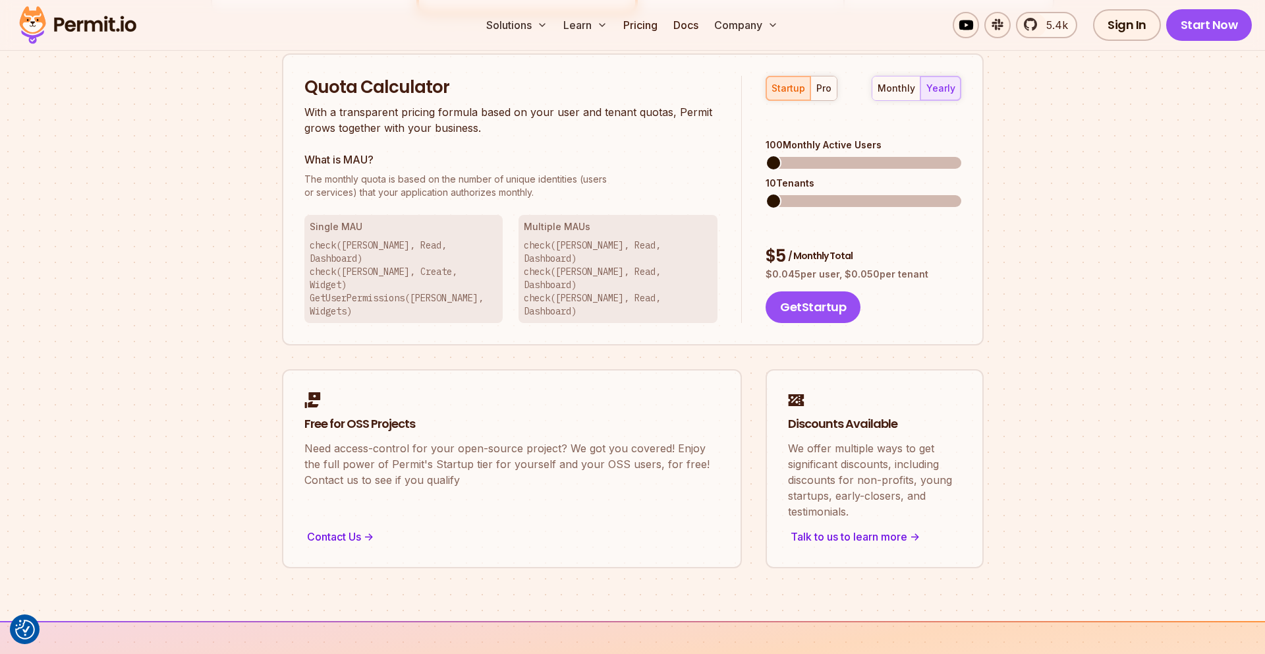
click at [766, 157] on span at bounding box center [774, 163] width 16 height 16
click at [921, 193] on span at bounding box center [914, 201] width 16 height 16
click at [962, 193] on span at bounding box center [954, 201] width 16 height 16
click at [962, 157] on span at bounding box center [954, 163] width 16 height 16
click at [824, 92] on div "pro" at bounding box center [824, 88] width 15 height 13
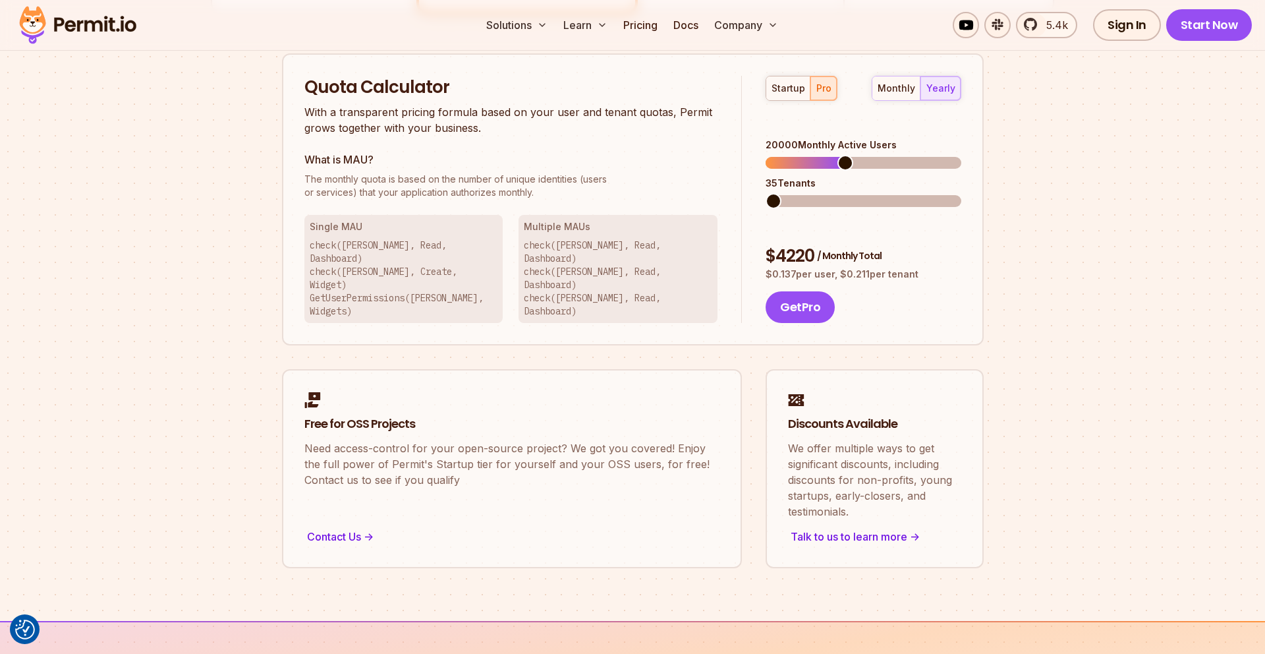
click at [766, 193] on span at bounding box center [774, 201] width 16 height 16
click at [785, 155] on span at bounding box center [792, 163] width 16 height 16
click at [766, 193] on span at bounding box center [774, 201] width 16 height 16
